Goal: Task Accomplishment & Management: Manage account settings

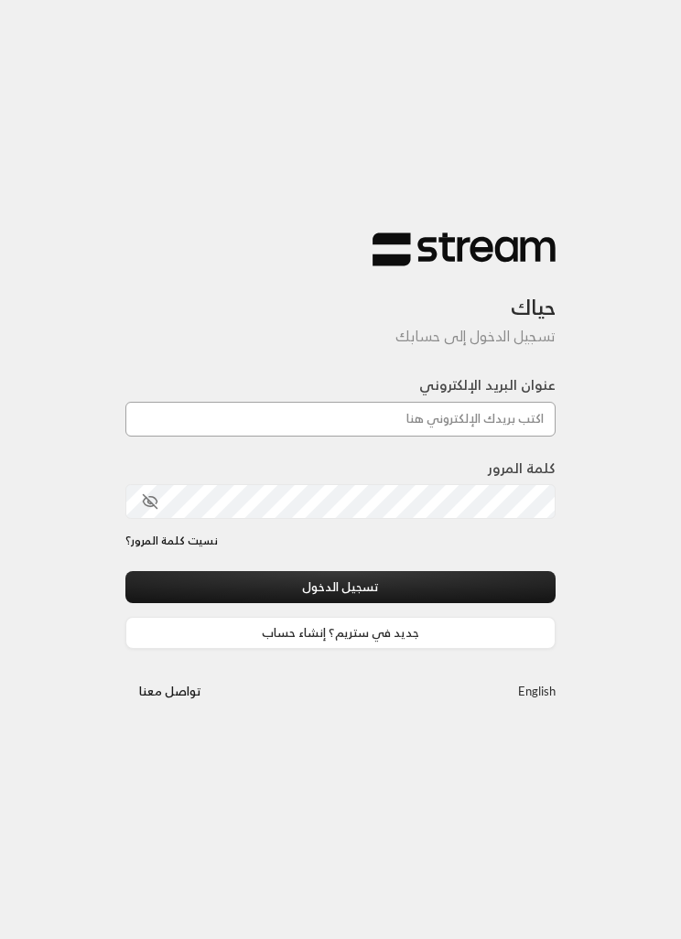
type input "[EMAIL_ADDRESS][DOMAIN_NAME]"
click at [340, 590] on button "تسجيل الدخول" at bounding box center [340, 587] width 430 height 32
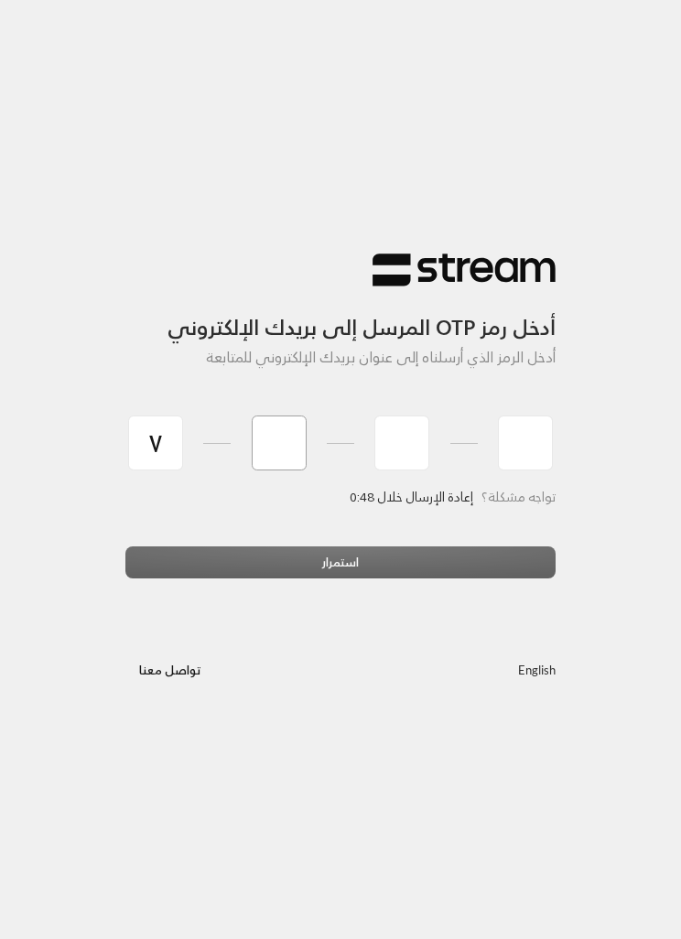
type input "7"
type input "1"
type input "7"
type input "0"
click at [214, 556] on div "استمرار" at bounding box center [340, 569] width 430 height 46
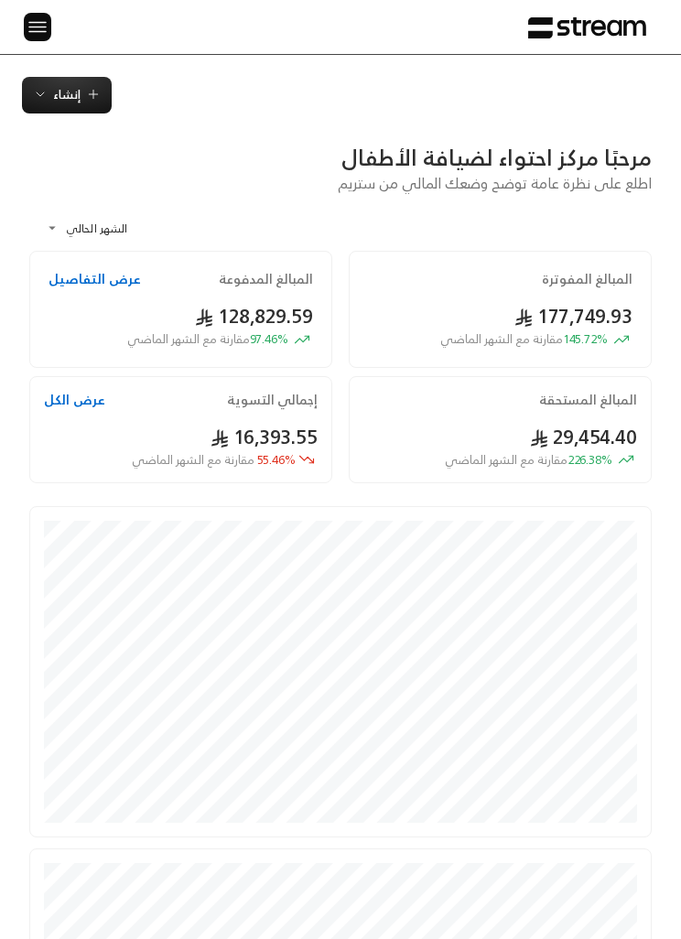
click at [41, 32] on img at bounding box center [38, 27] width 22 height 23
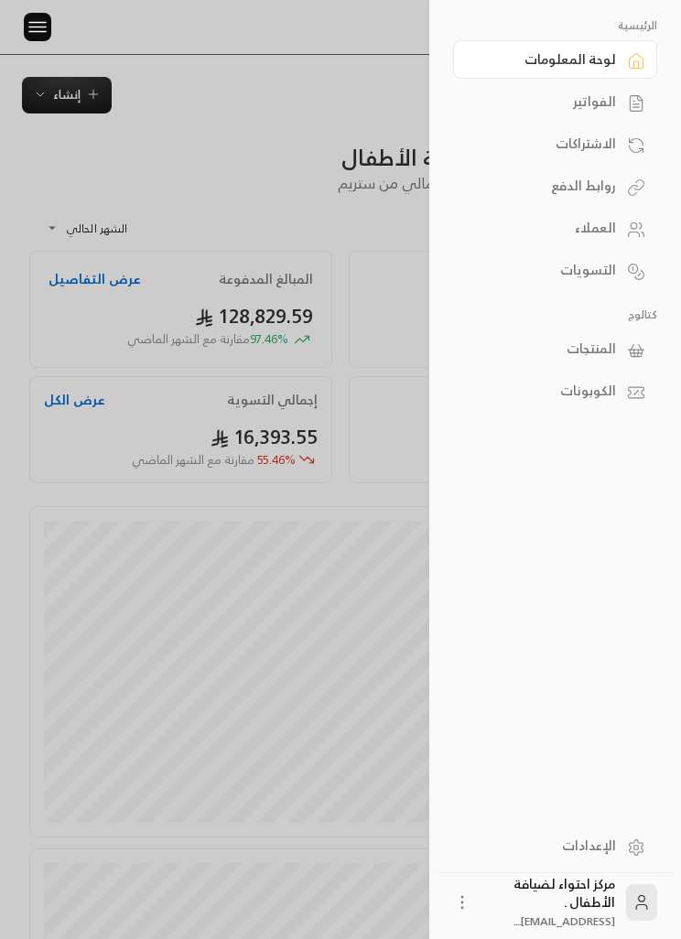
click at [598, 103] on div "الفواتير" at bounding box center [546, 101] width 140 height 18
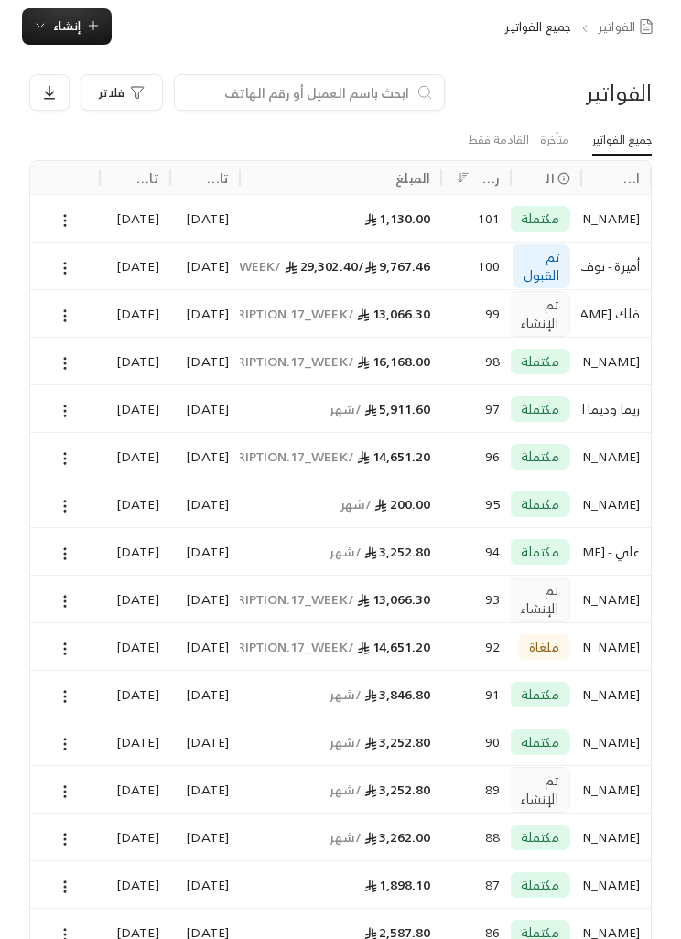
scroll to position [70, 0]
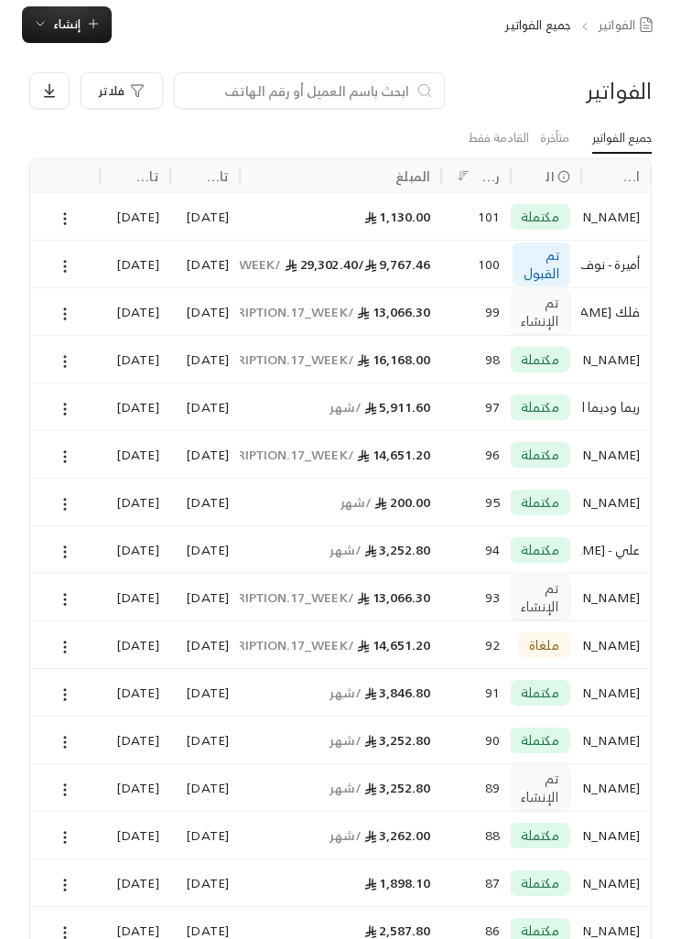
click at [5, 174] on div "الفواتير فلاتر جميع الفواتير متأخرة القادمة فقط اسم العميل الحالة رقم الفاتورة …" at bounding box center [340, 753] width 681 height 1421
click at [55, 264] on button at bounding box center [65, 265] width 20 height 21
click at [69, 315] on li "عرض" at bounding box center [83, 312] width 43 height 31
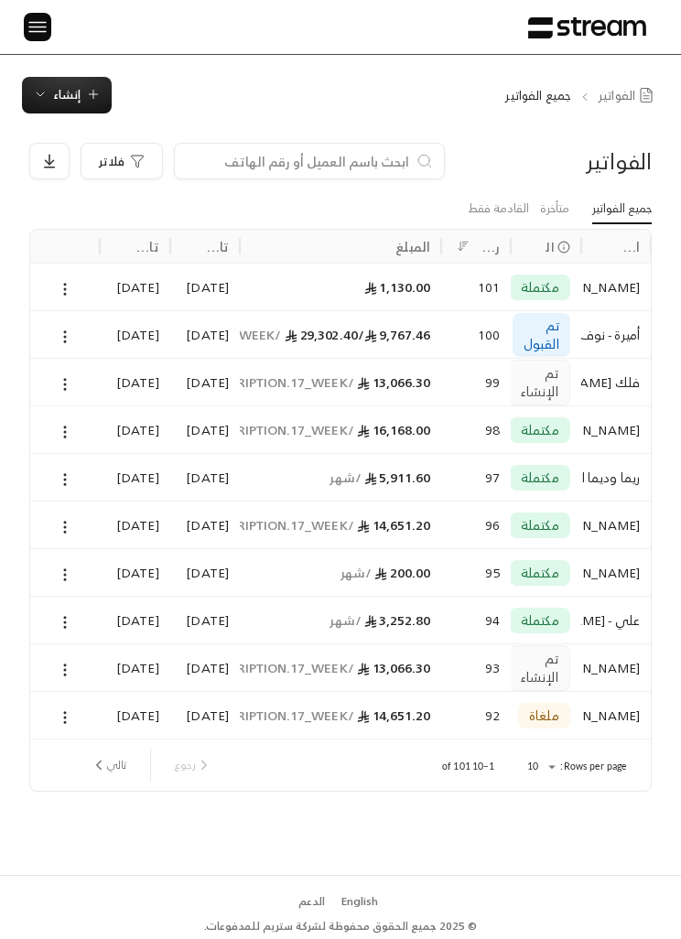
click at [60, 659] on button at bounding box center [65, 669] width 20 height 21
click at [68, 718] on li "عرض" at bounding box center [83, 715] width 43 height 31
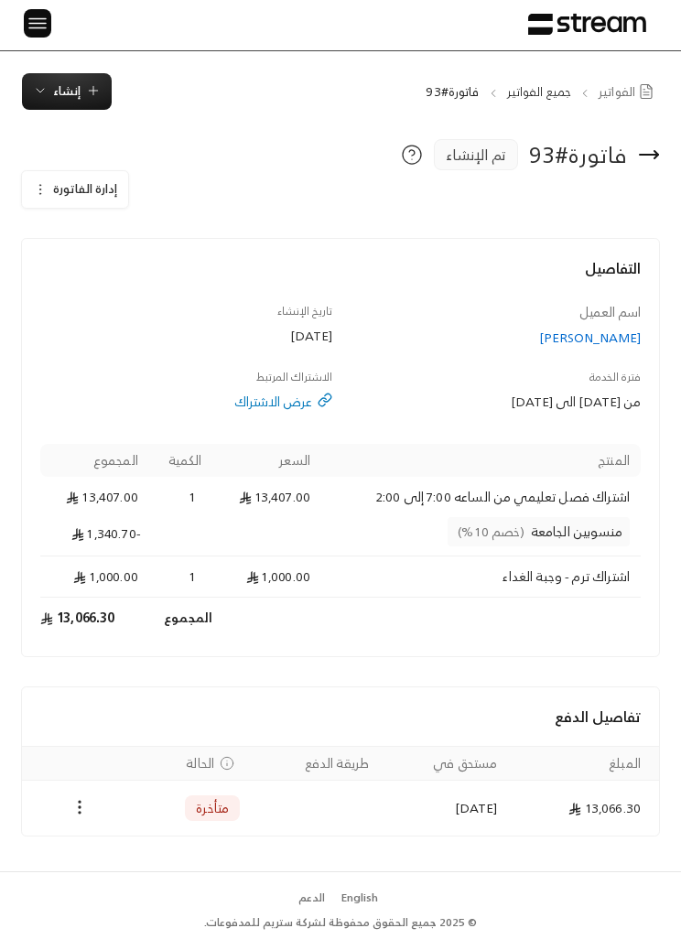
scroll to position [23, 0]
